Goal: Task Accomplishment & Management: Manage account settings

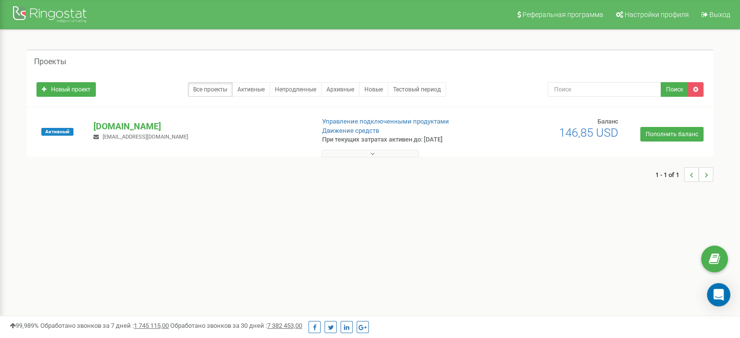
click at [114, 126] on p "[DOMAIN_NAME]" at bounding box center [199, 126] width 213 height 13
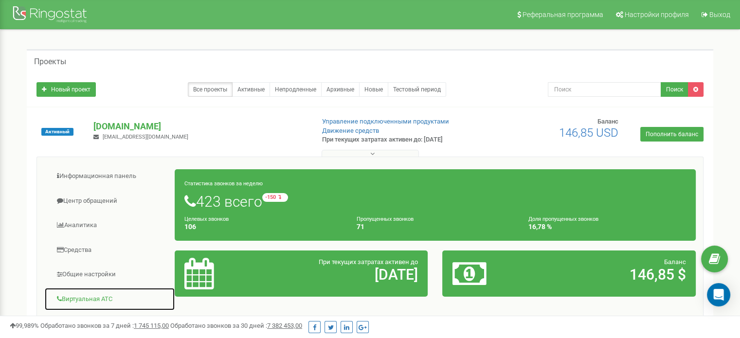
click at [99, 292] on link "Виртуальная АТС" at bounding box center [109, 300] width 131 height 24
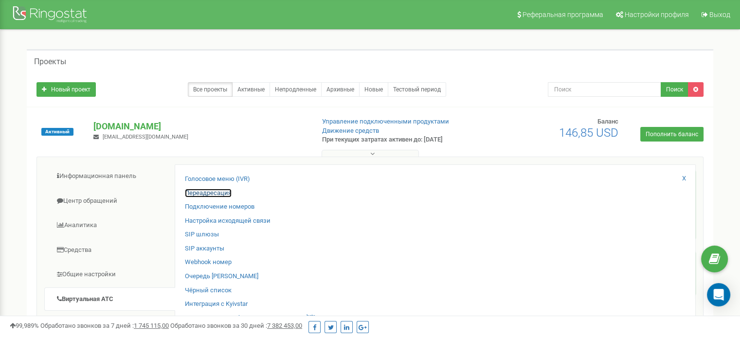
click at [216, 193] on link "Переадресация" at bounding box center [208, 193] width 47 height 9
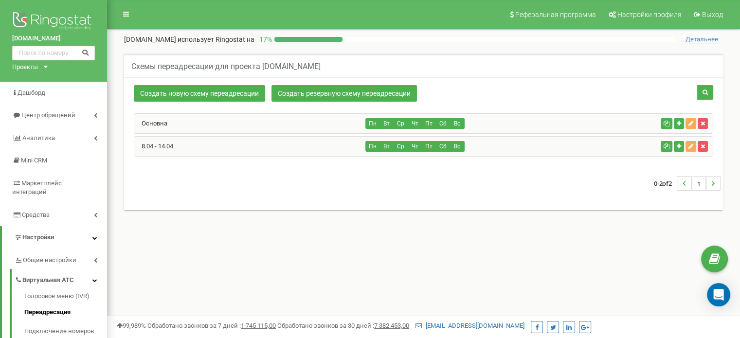
click at [241, 127] on div "Основна" at bounding box center [250, 123] width 232 height 19
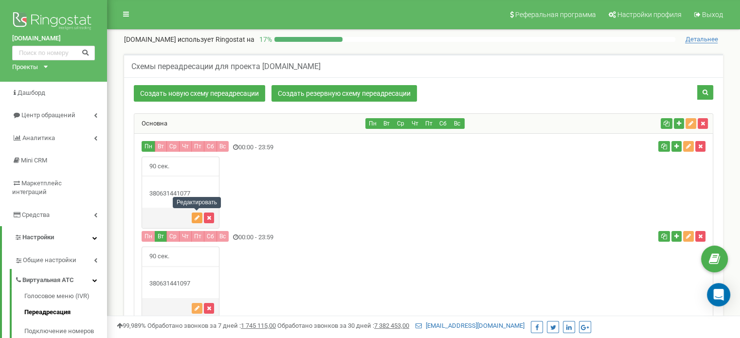
click at [194, 221] on button "button" at bounding box center [197, 218] width 11 height 11
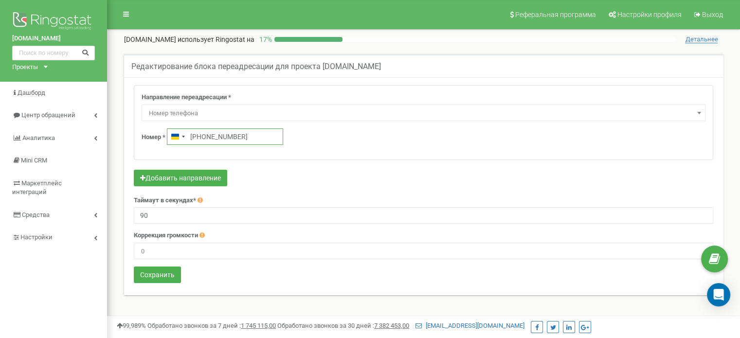
drag, startPoint x: 247, startPoint y: 137, endPoint x: 202, endPoint y: 135, distance: 44.8
click at [202, 135] on input "+380631441077" at bounding box center [225, 136] width 116 height 17
paste input "63 144"
type input "+380 63 144 1077"
click at [163, 277] on button "Сохранить" at bounding box center [157, 275] width 47 height 17
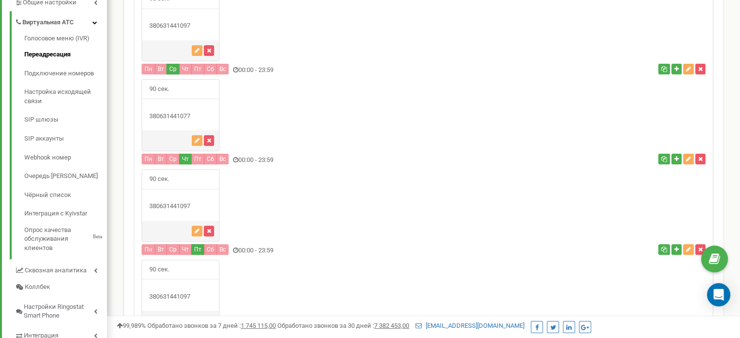
scroll to position [376, 0]
